Goal: Task Accomplishment & Management: Use online tool/utility

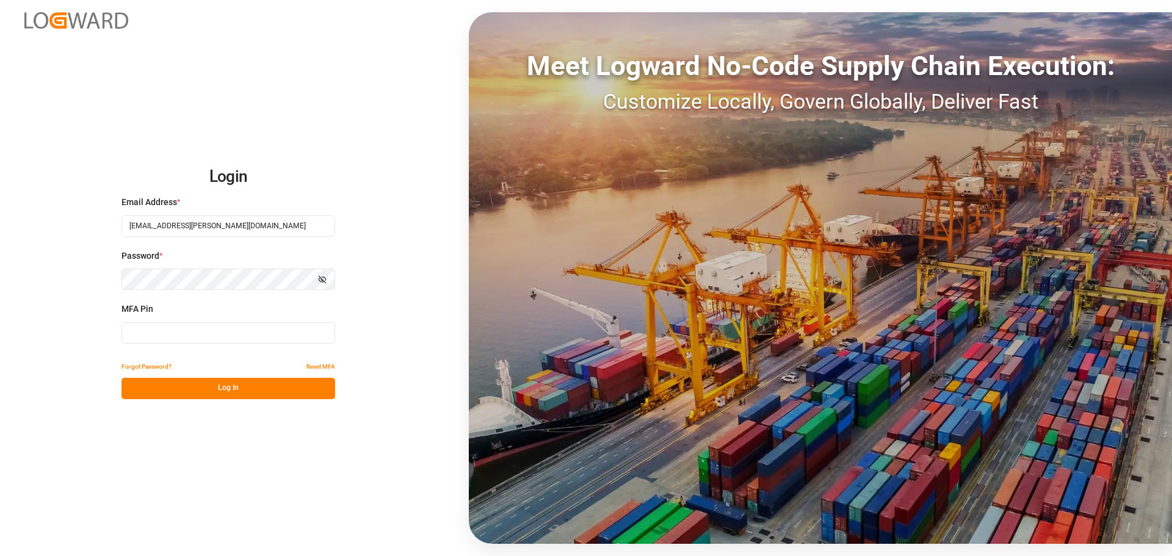
click at [212, 335] on input at bounding box center [228, 332] width 214 height 21
type input "292088"
click at [223, 387] on button "Log In" at bounding box center [228, 388] width 214 height 21
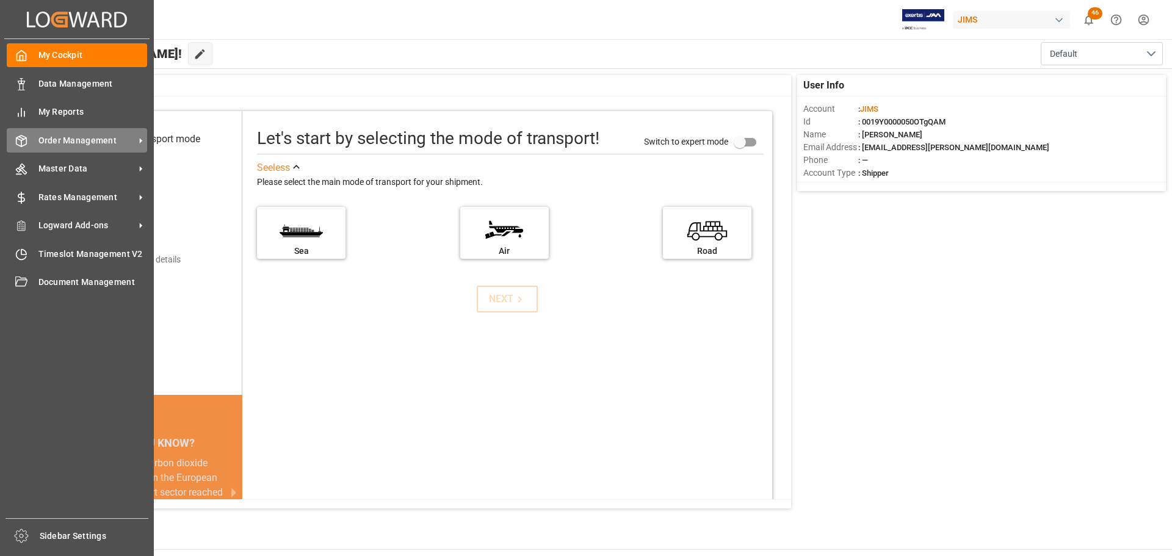
click at [32, 137] on div "Order Management Order Management" at bounding box center [77, 140] width 140 height 24
